Goal: Transaction & Acquisition: Purchase product/service

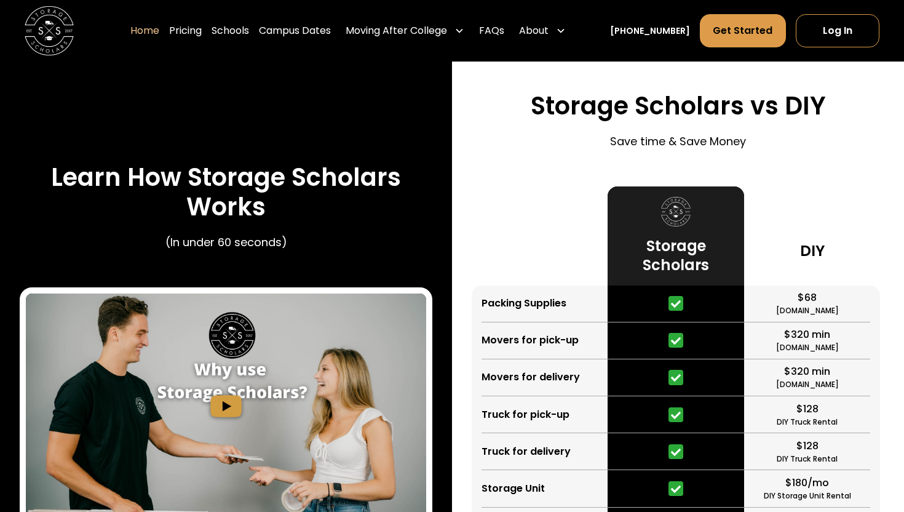
scroll to position [2309, 0]
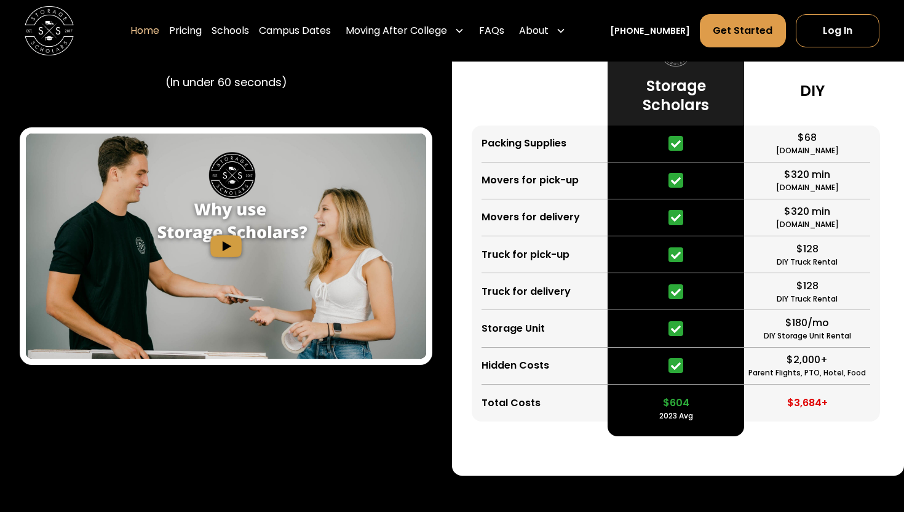
click at [224, 242] on img "open lightbox" at bounding box center [226, 245] width 400 height 225
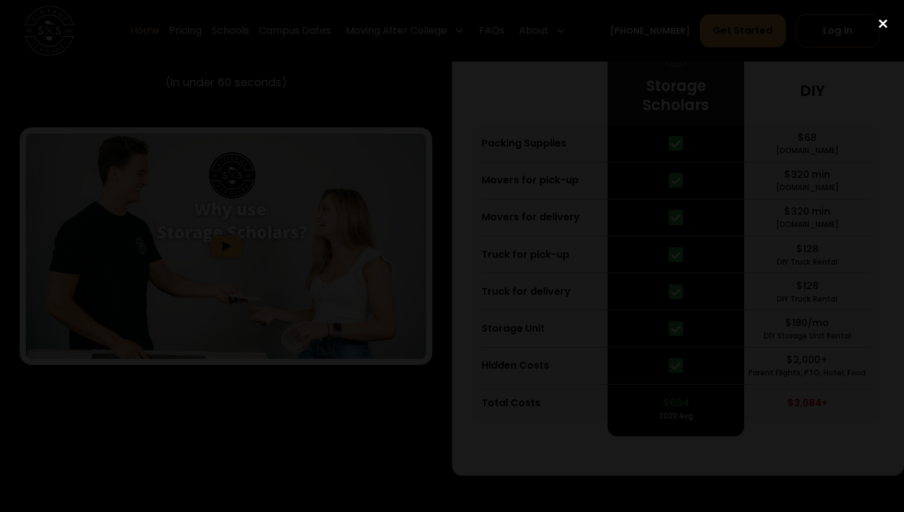
click at [881, 22] on div "close lightbox" at bounding box center [883, 23] width 42 height 27
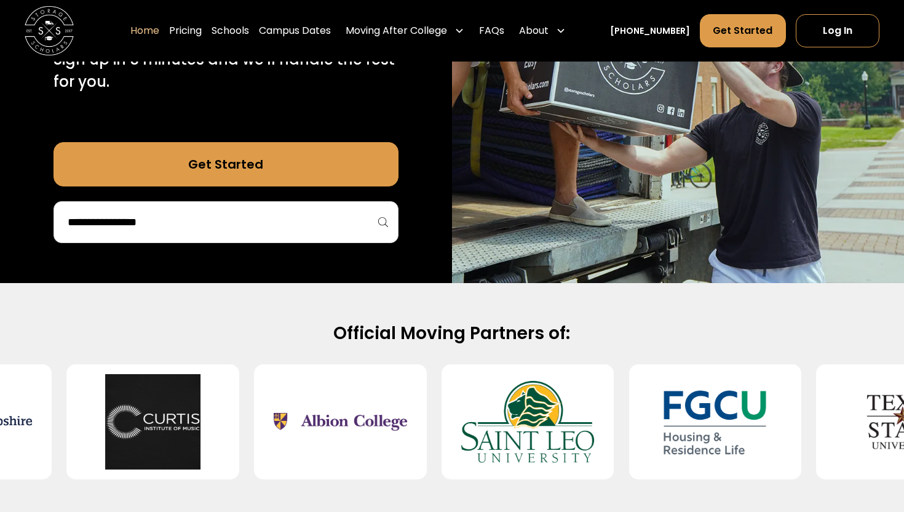
scroll to position [211, 0]
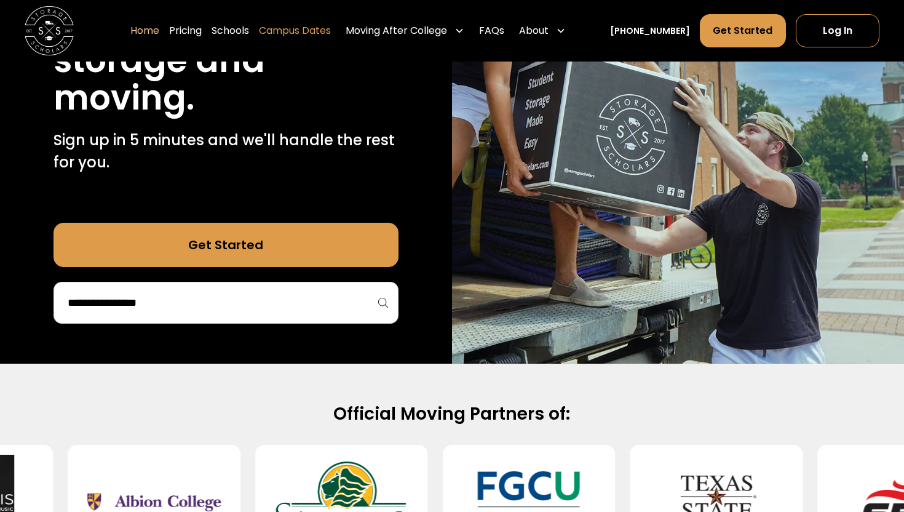
click at [312, 36] on link "Campus Dates" at bounding box center [295, 31] width 72 height 34
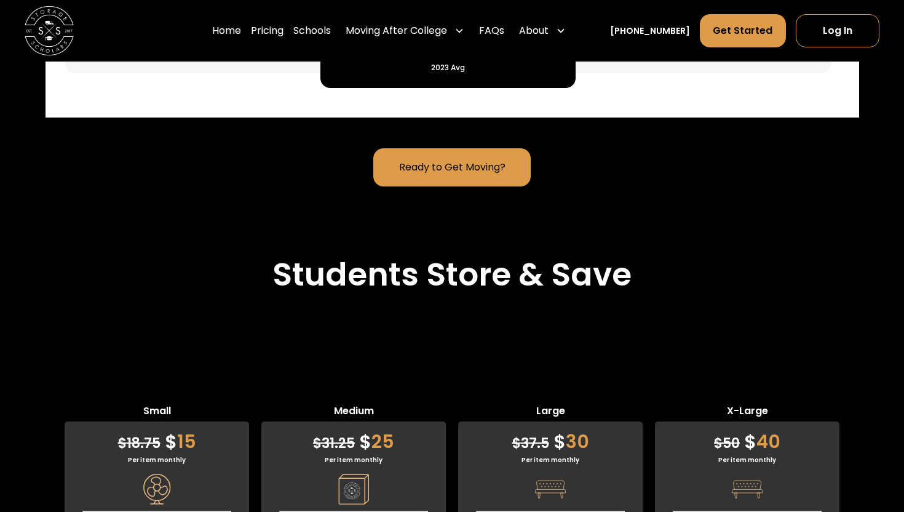
scroll to position [3277, 0]
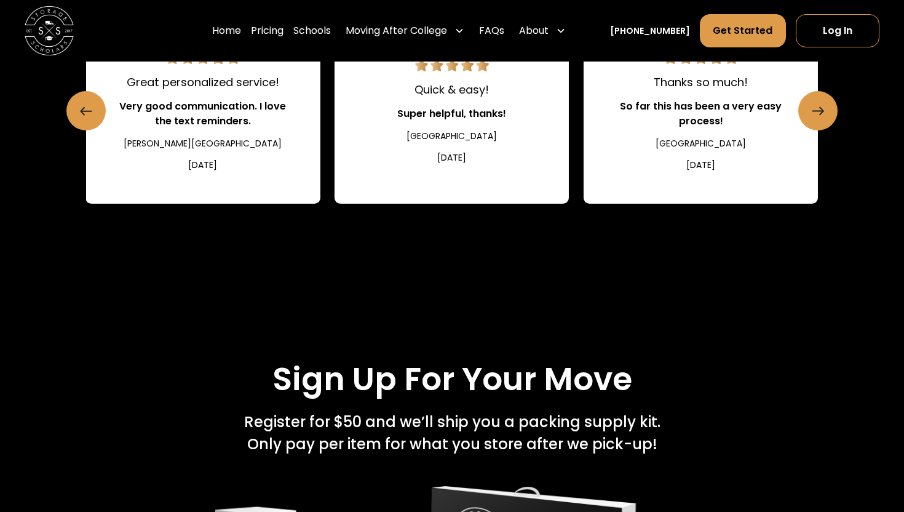
scroll to position [2086, 0]
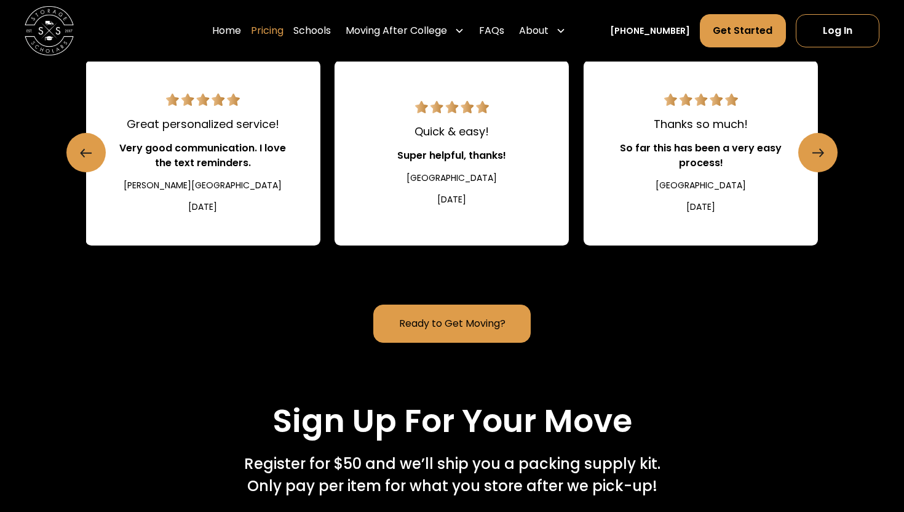
click at [284, 31] on link "Pricing" at bounding box center [267, 31] width 33 height 34
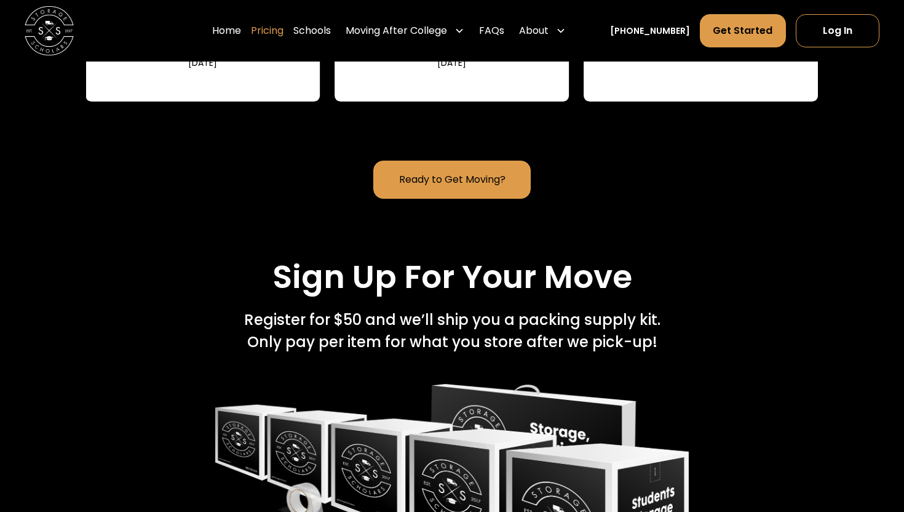
scroll to position [2172, 0]
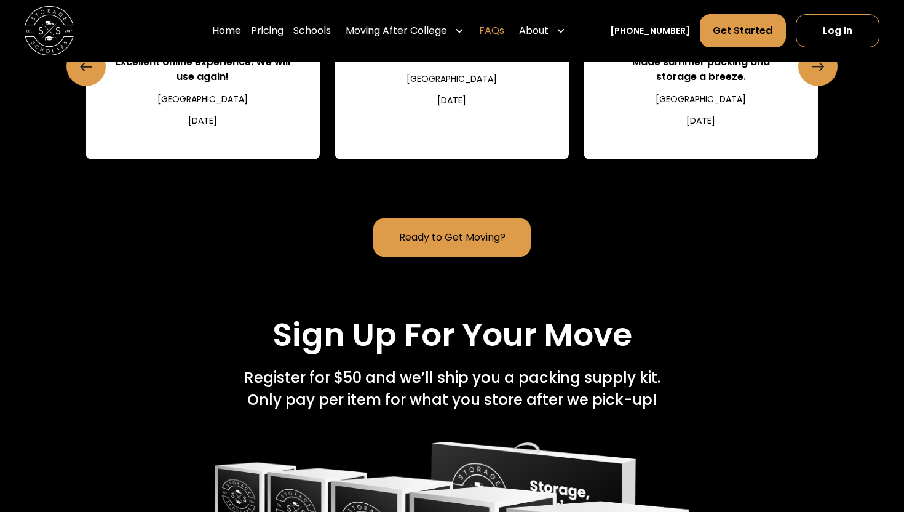
click at [504, 29] on link "FAQs" at bounding box center [491, 31] width 25 height 34
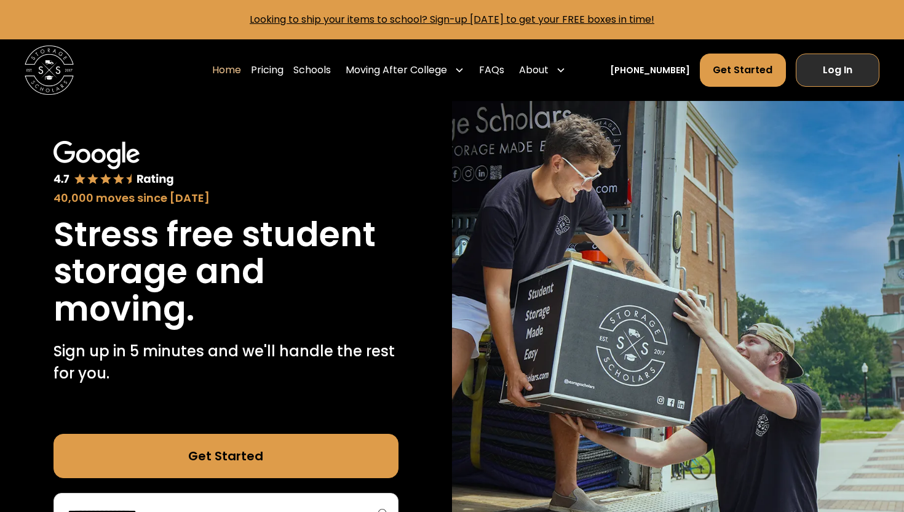
click at [838, 68] on link "Log In" at bounding box center [838, 70] width 84 height 33
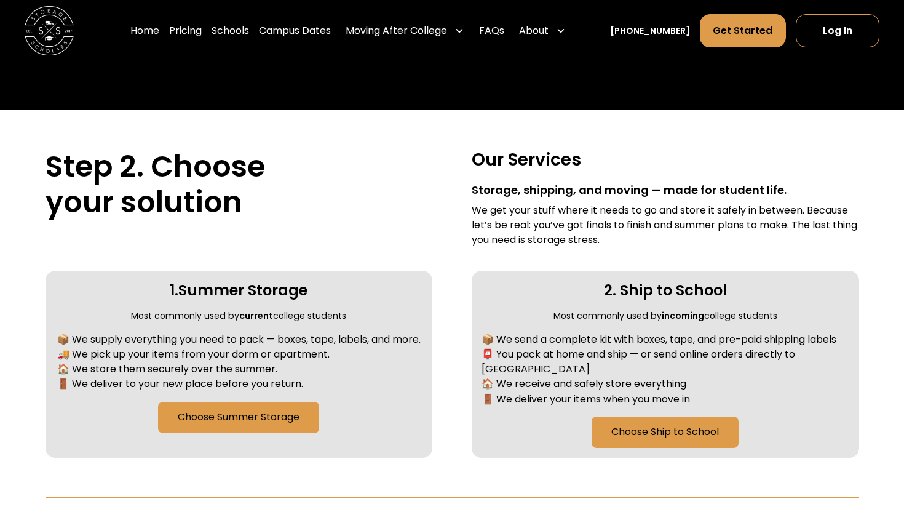
scroll to position [477, 0]
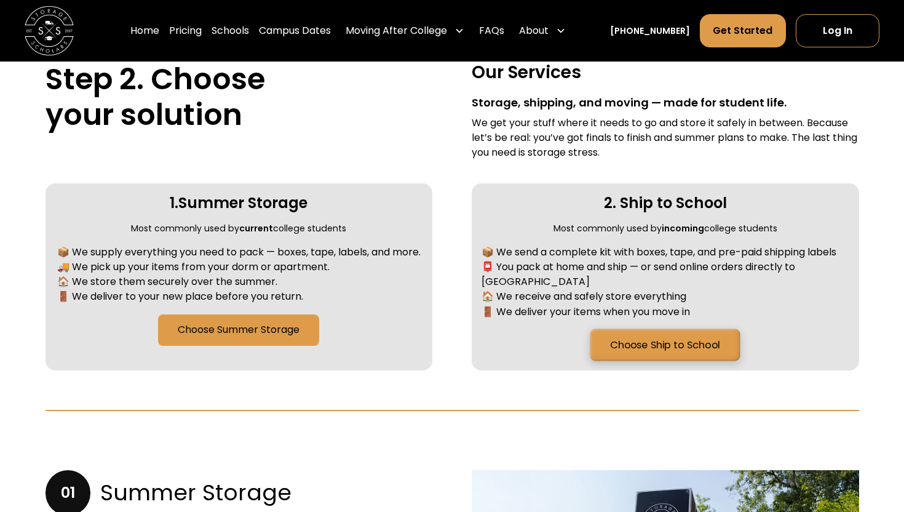
click at [678, 335] on link "Choose Ship to School" at bounding box center [665, 344] width 150 height 32
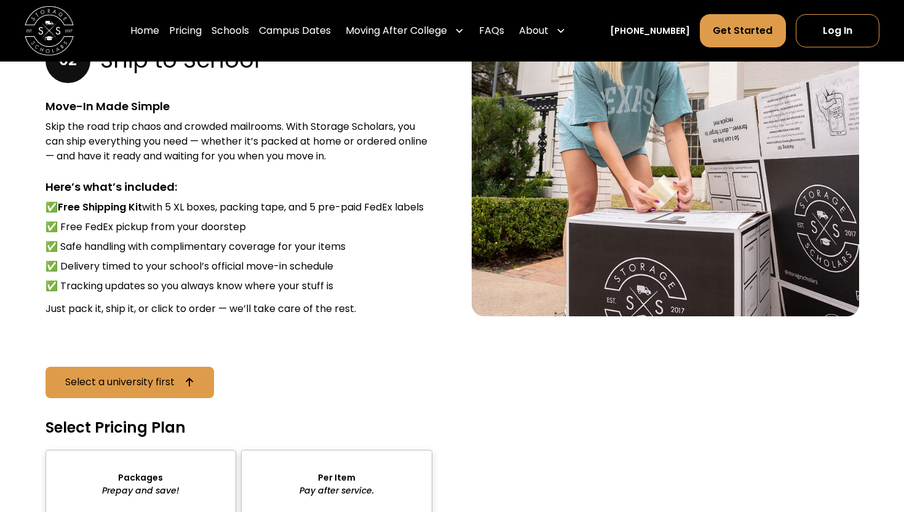
scroll to position [1710, 0]
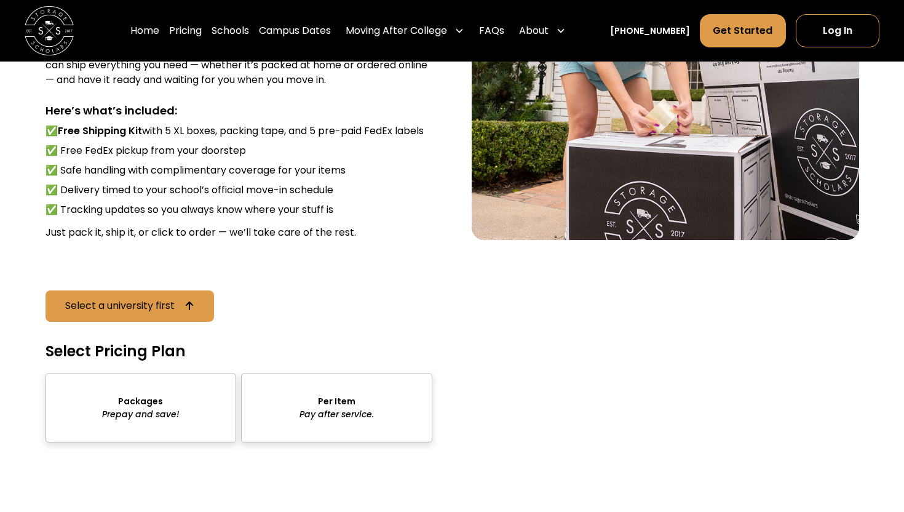
click at [152, 387] on div "sts" at bounding box center [141, 407] width 191 height 69
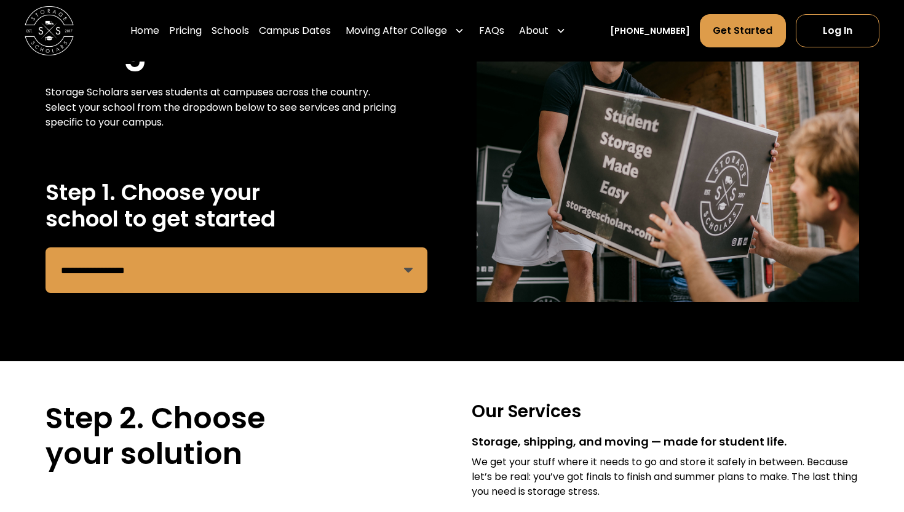
scroll to position [97, 0]
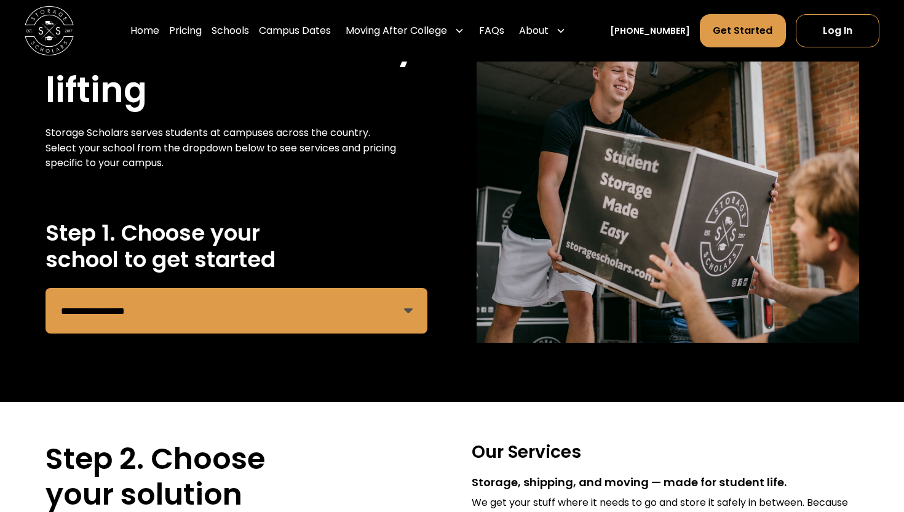
click at [178, 328] on select "**********" at bounding box center [237, 311] width 382 height 46
select select "**********"
click at [46, 288] on select "**********" at bounding box center [237, 311] width 382 height 46
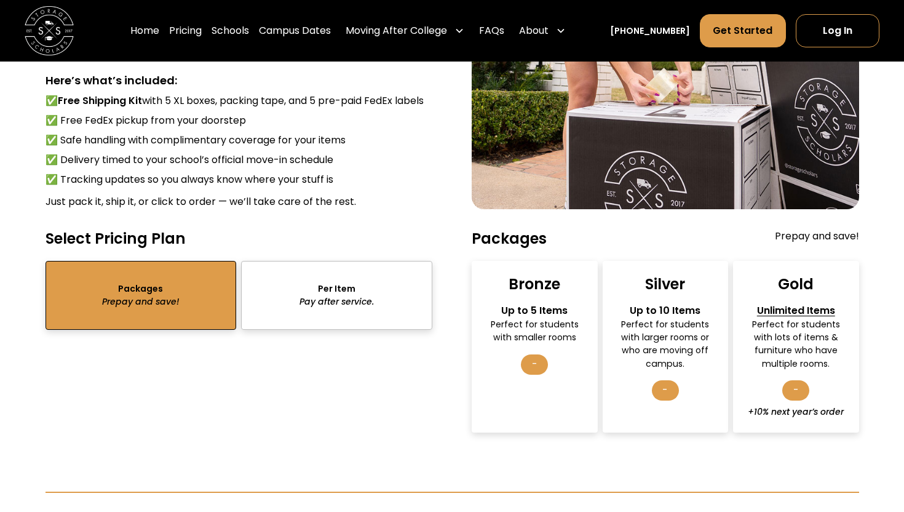
scroll to position [1846, 0]
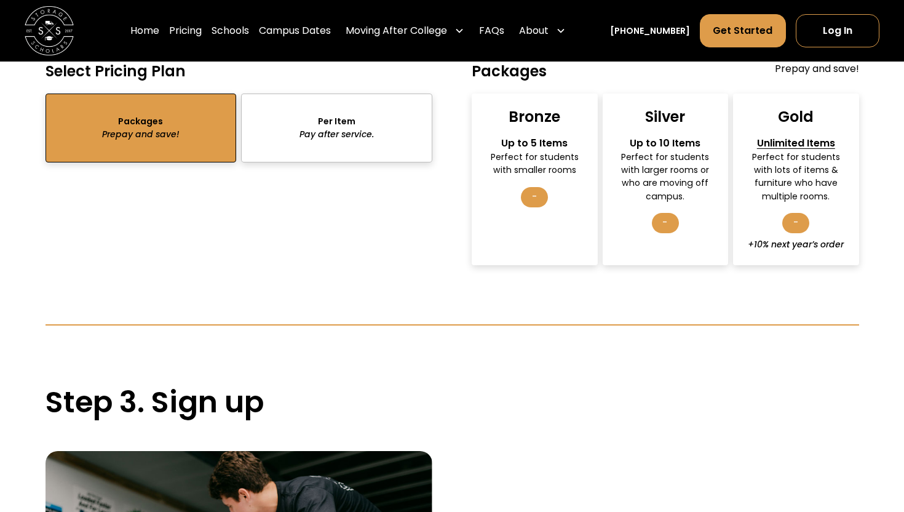
click at [498, 210] on div "Bronze Up to 5 Items Perfect for students with smaller rooms -" at bounding box center [534, 179] width 125 height 172
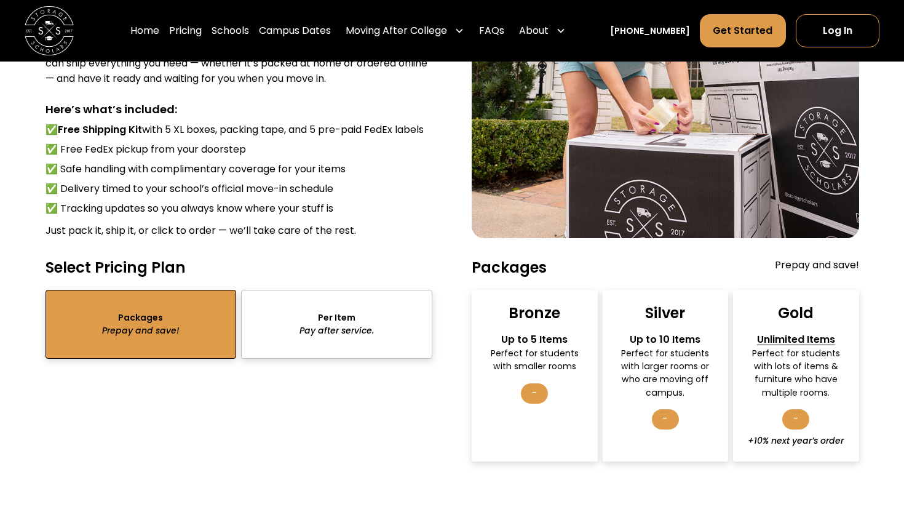
scroll to position [1623, 0]
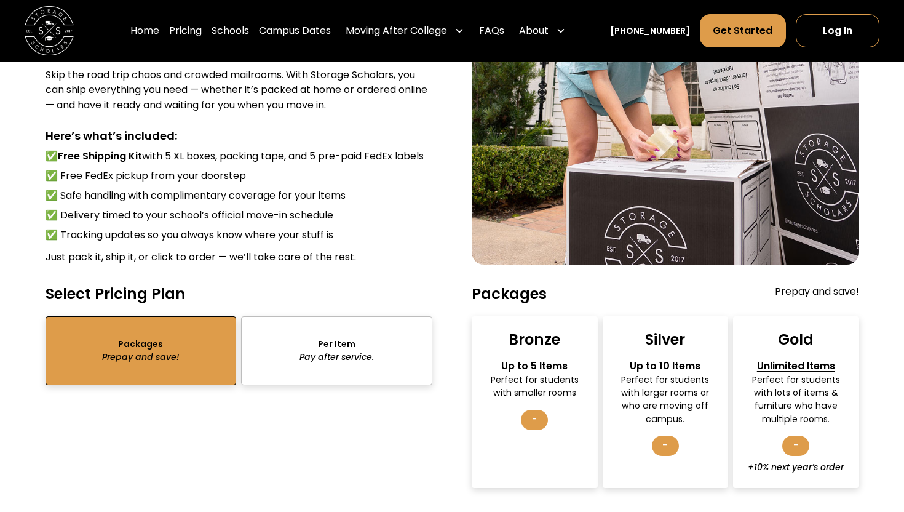
click at [340, 339] on div "sts" at bounding box center [336, 350] width 191 height 69
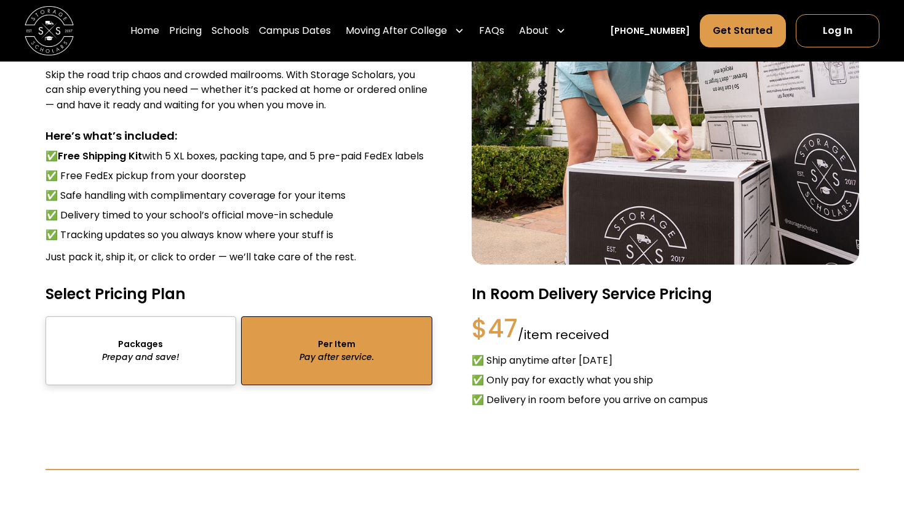
click at [153, 339] on div "sts" at bounding box center [141, 350] width 191 height 69
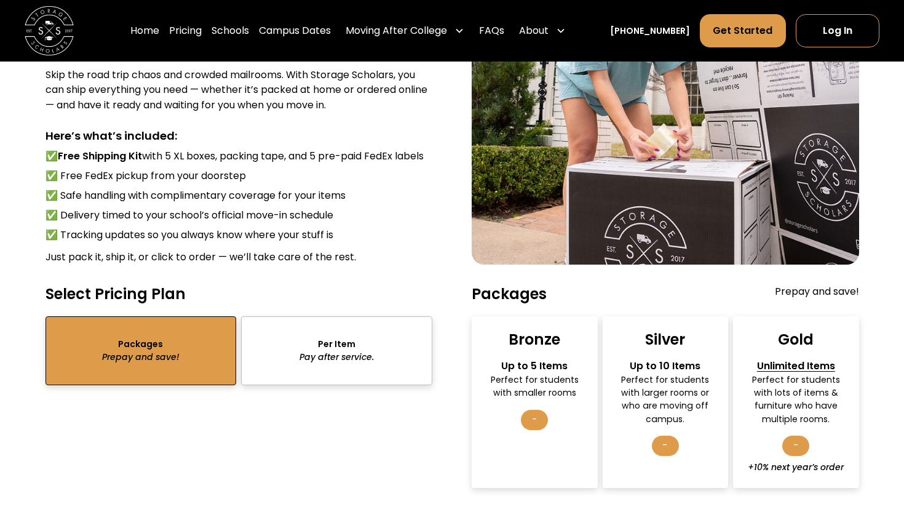
click at [298, 338] on div "sts" at bounding box center [336, 350] width 191 height 69
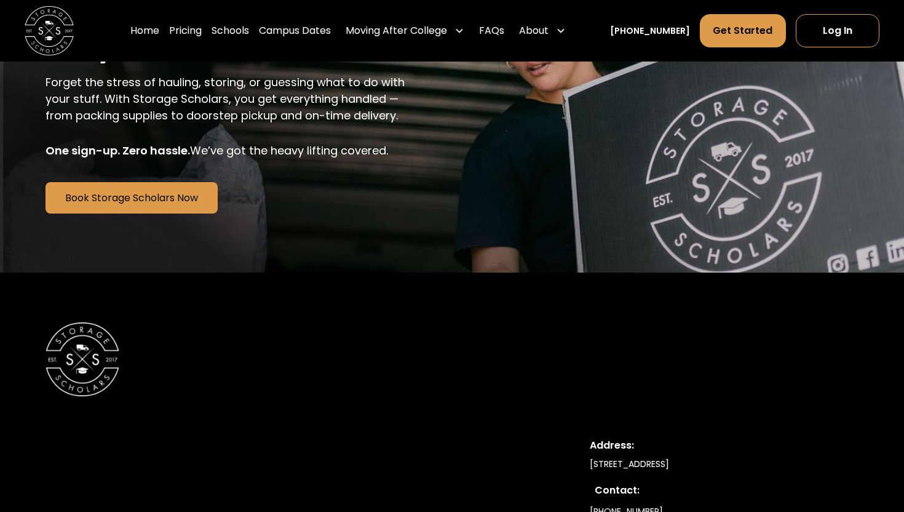
scroll to position [2915, 0]
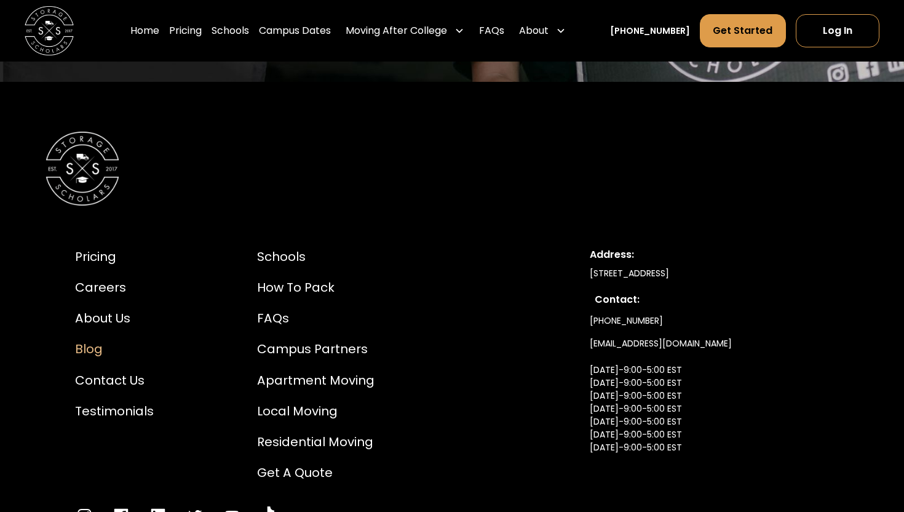
click at [101, 339] on div "Blog" at bounding box center [114, 348] width 79 height 18
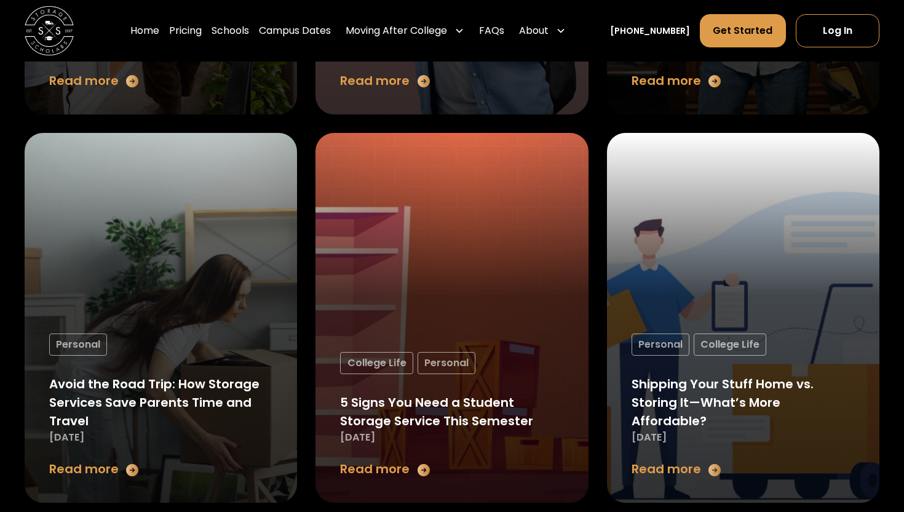
scroll to position [958, 0]
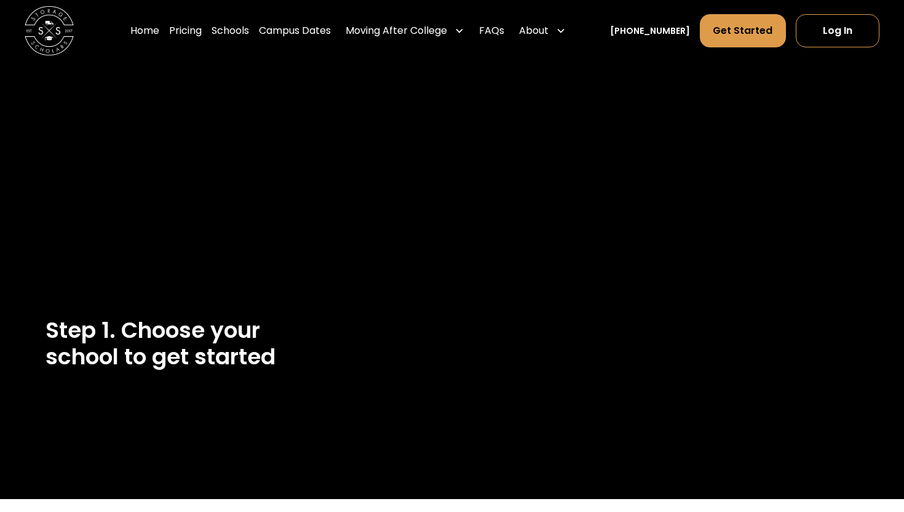
select select "**********"
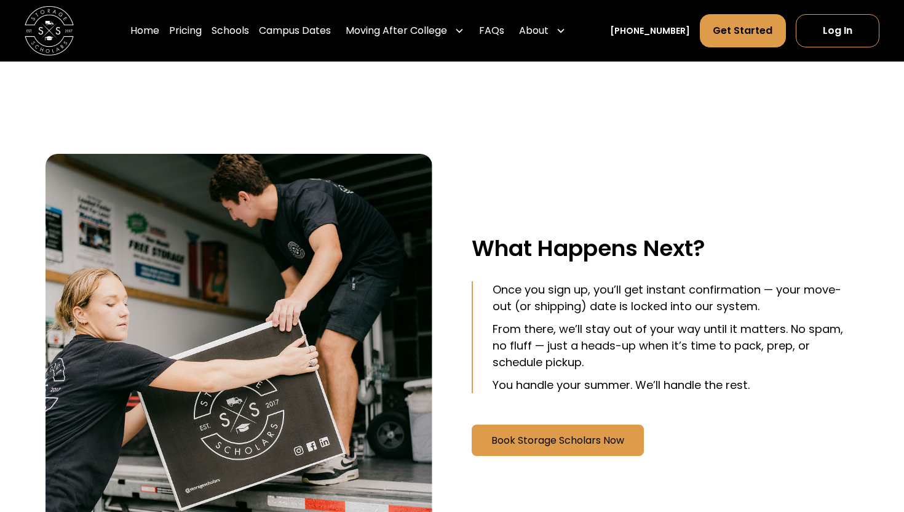
scroll to position [2212, 0]
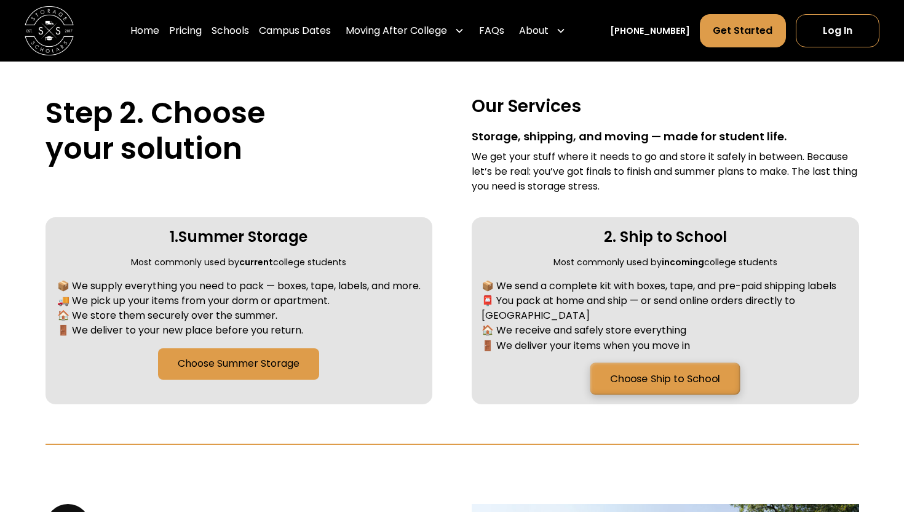
scroll to position [446, 0]
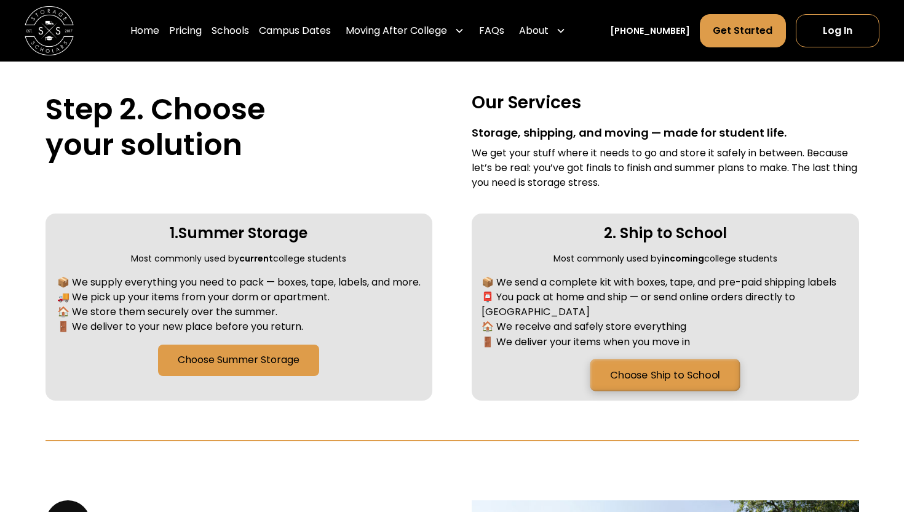
click at [651, 360] on link "Choose Ship to School" at bounding box center [665, 375] width 150 height 32
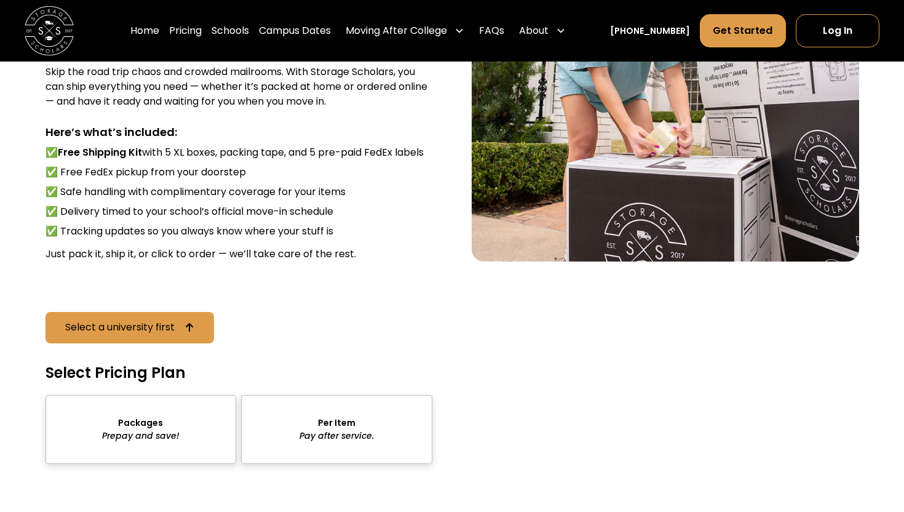
scroll to position [1691, 0]
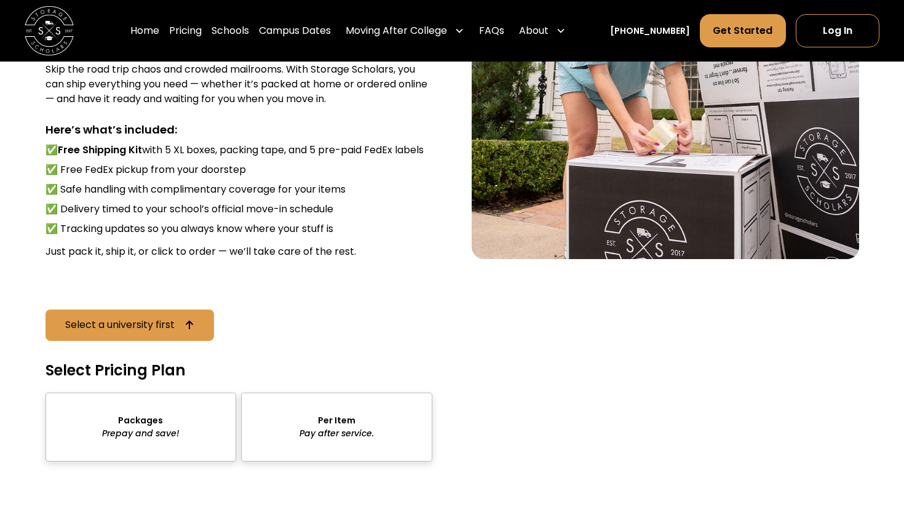
click at [176, 416] on div "sts" at bounding box center [141, 426] width 191 height 69
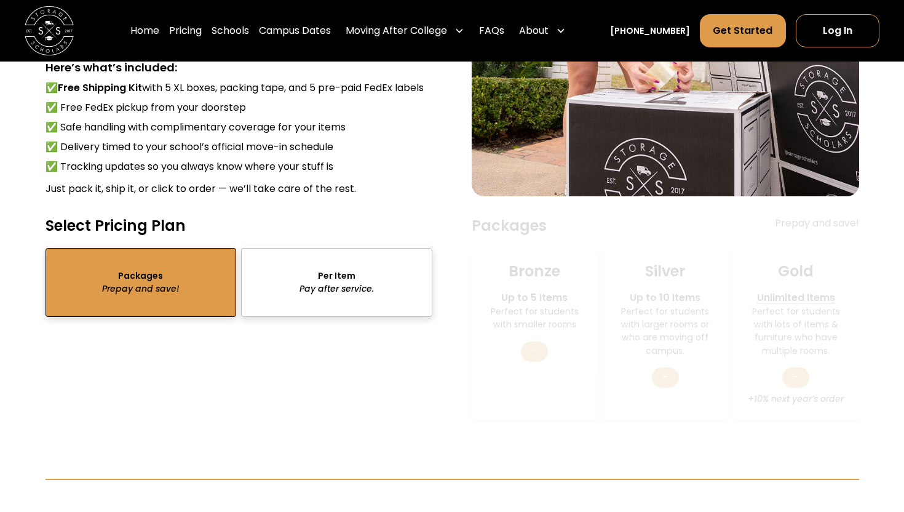
scroll to position [1629, 0]
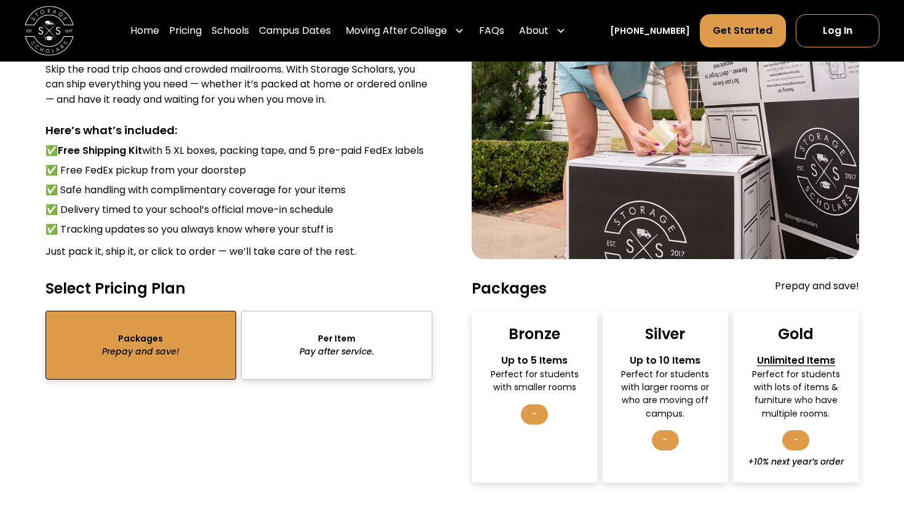
click at [320, 333] on div "sts" at bounding box center [336, 345] width 191 height 69
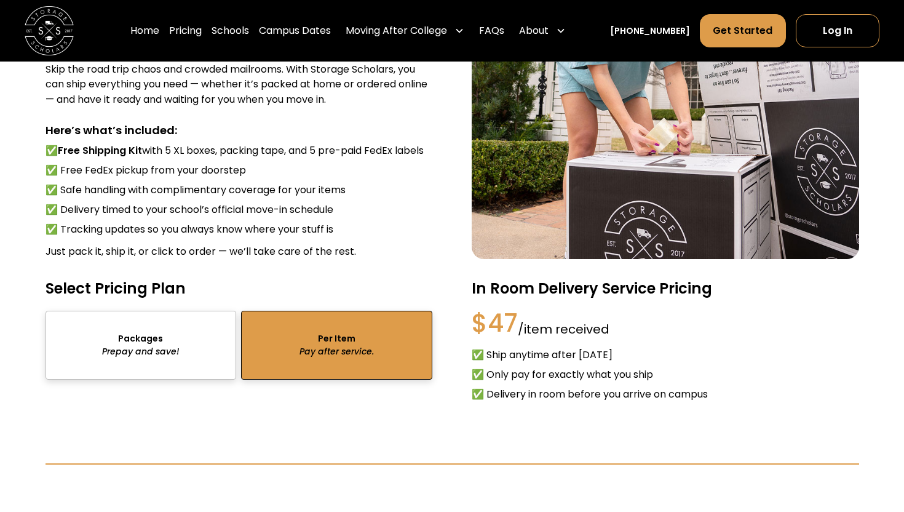
click at [132, 336] on div "sts" at bounding box center [141, 345] width 191 height 69
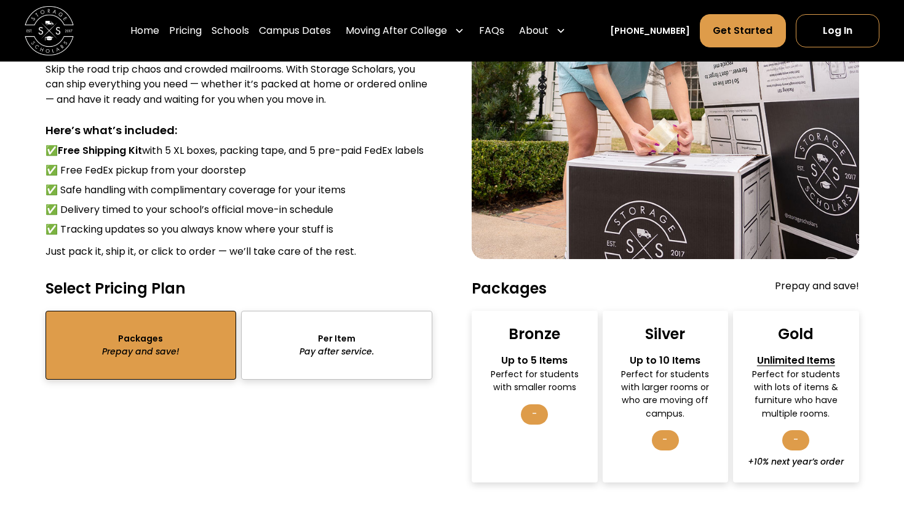
click at [581, 511] on div "02 Ship to School Move-In Made Simple Skip the road trip chaos and crowded mail…" at bounding box center [453, 231] width 814 height 620
click at [654, 380] on div "Perfect for students with larger rooms or who are moving off campus." at bounding box center [665, 394] width 104 height 52
click at [502, 368] on div "Perfect for students with smaller rooms" at bounding box center [535, 381] width 104 height 26
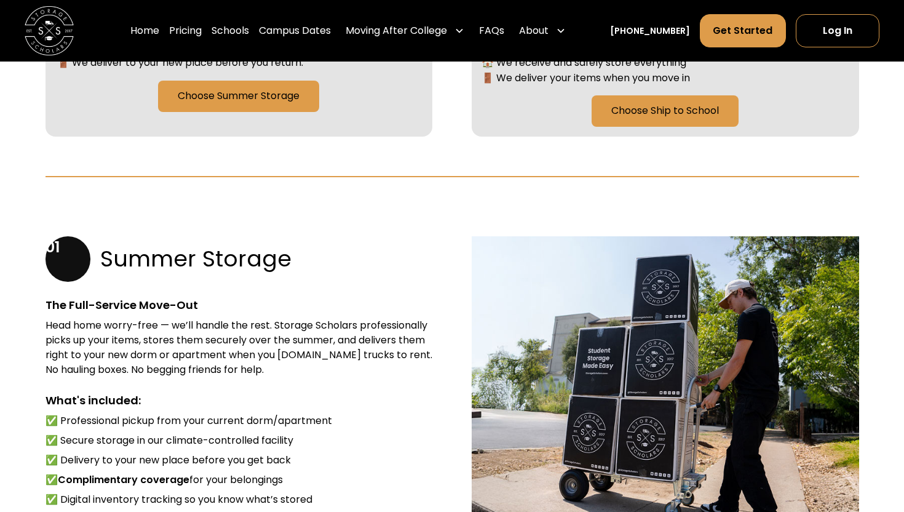
scroll to position [907, 0]
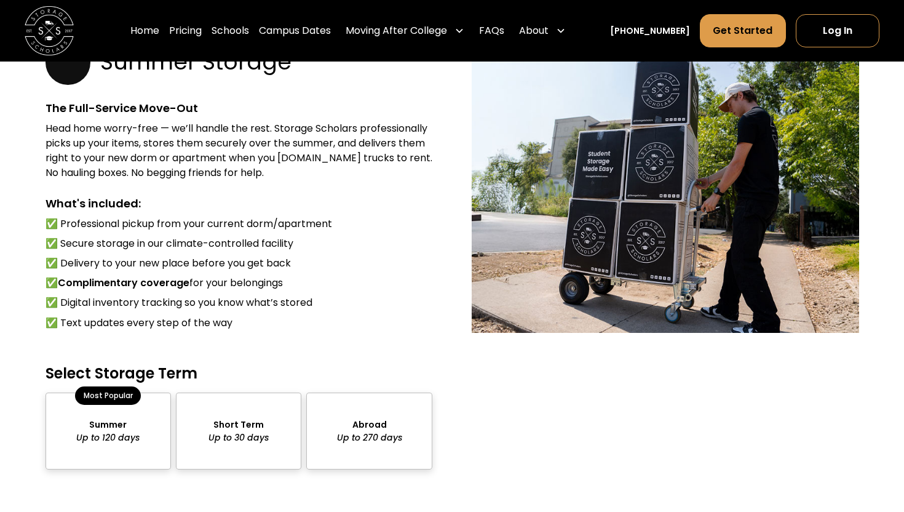
click at [128, 408] on div "package-pricing" at bounding box center [108, 430] width 125 height 77
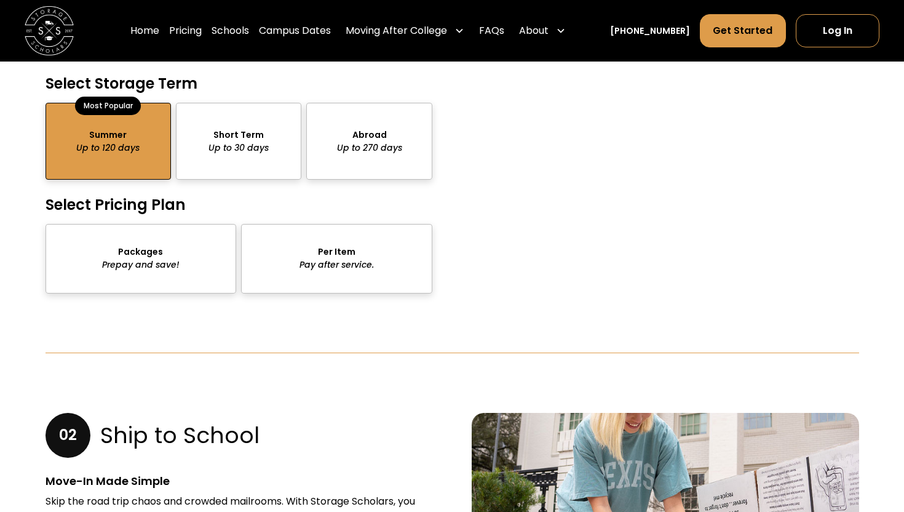
scroll to position [1205, 0]
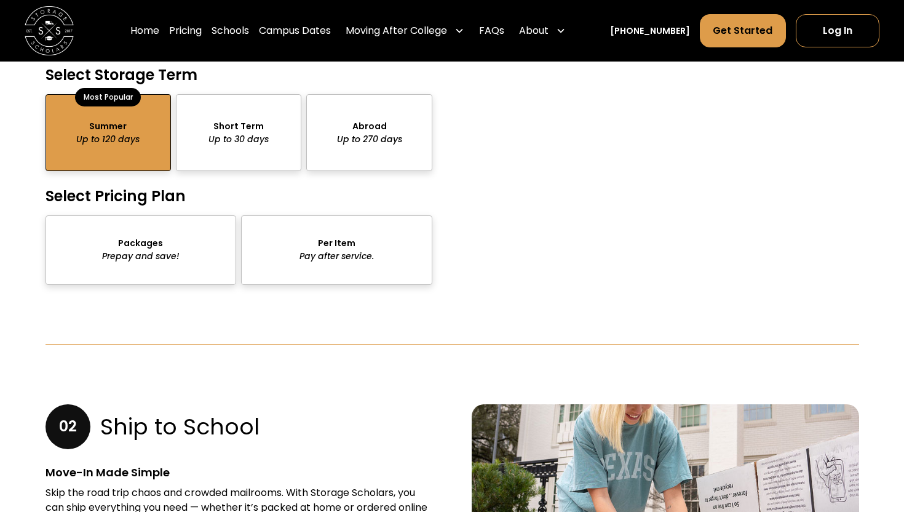
click at [168, 237] on div "package-pricing" at bounding box center [141, 249] width 191 height 69
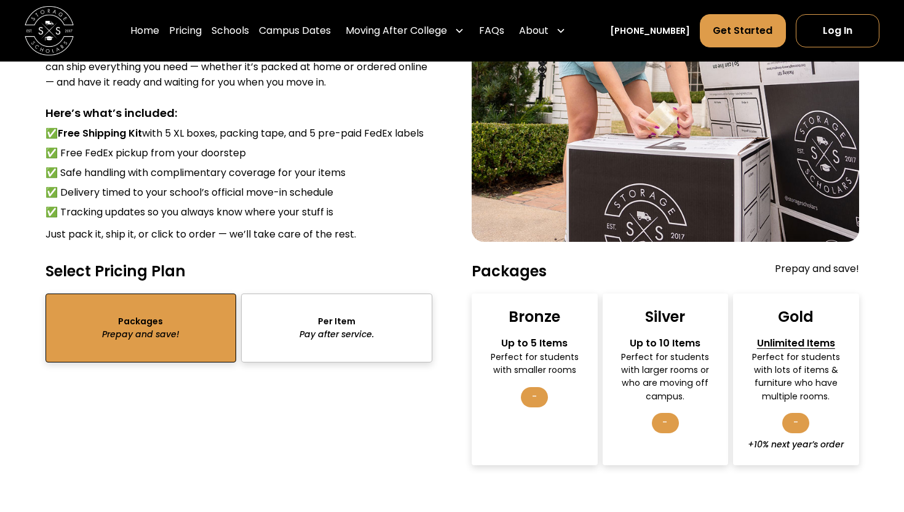
scroll to position [1752, 0]
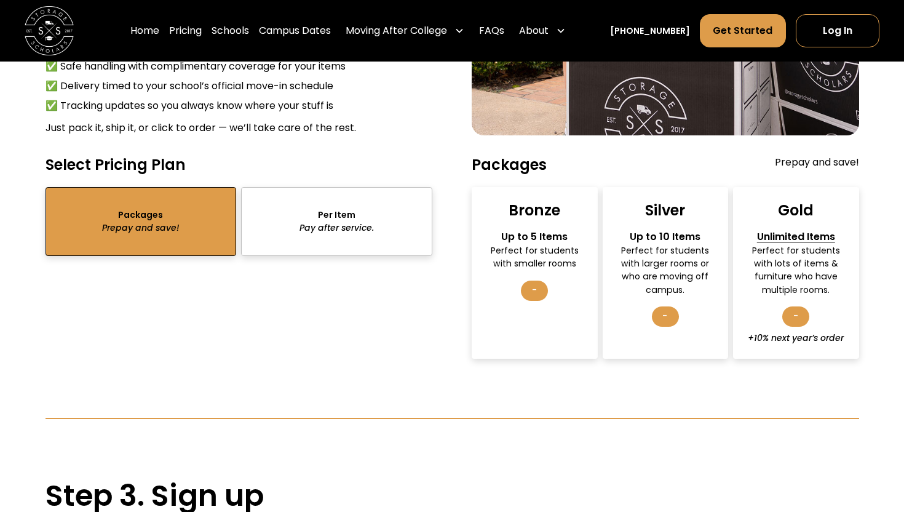
click at [339, 205] on div "sts" at bounding box center [336, 221] width 191 height 69
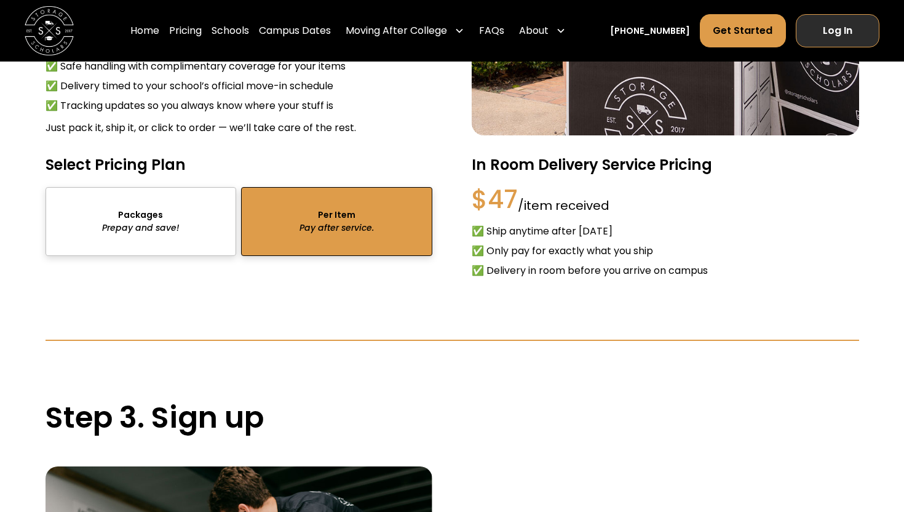
click at [843, 34] on link "Log In" at bounding box center [838, 30] width 84 height 33
